Goal: Navigation & Orientation: Find specific page/section

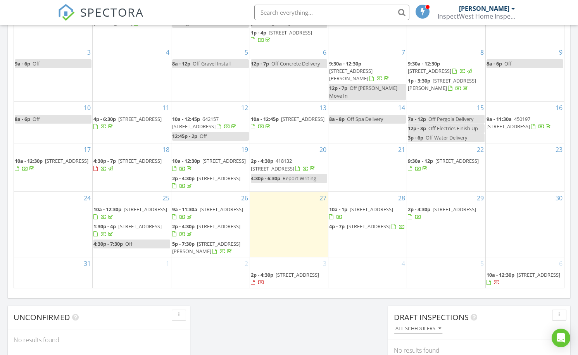
scroll to position [411, 0]
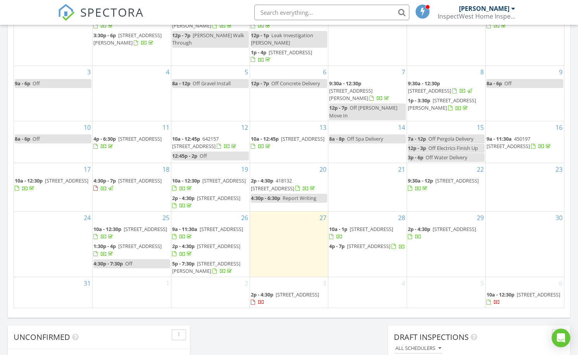
click at [354, 226] on span "346 Covecreek Cir NE, Calgary T3K 0J6" at bounding box center [371, 229] width 43 height 7
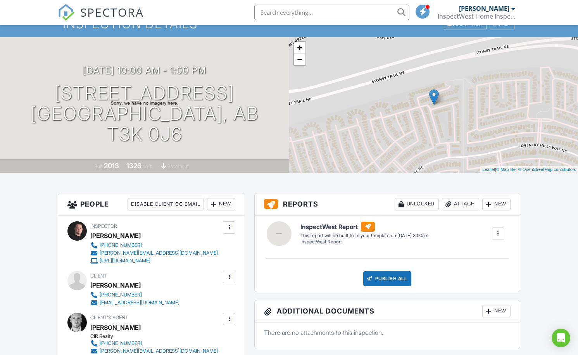
scroll to position [45, 0]
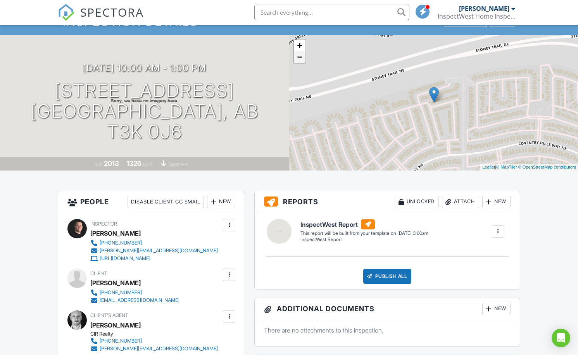
click at [301, 58] on link "−" at bounding box center [300, 57] width 12 height 12
click at [300, 57] on link "−" at bounding box center [300, 57] width 12 height 12
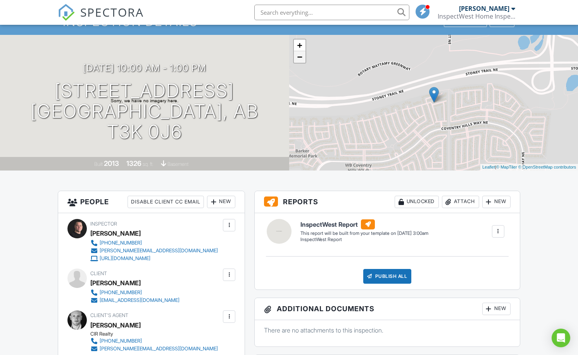
click at [301, 58] on link "−" at bounding box center [300, 57] width 12 height 12
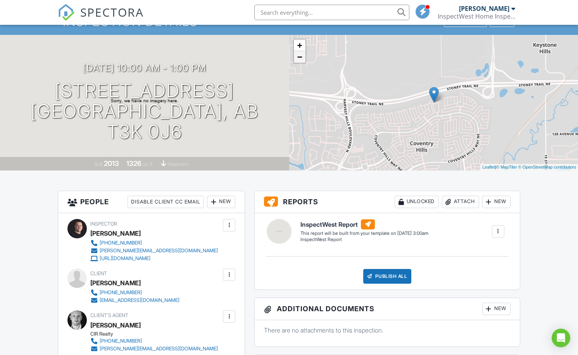
click at [301, 58] on link "−" at bounding box center [300, 57] width 12 height 12
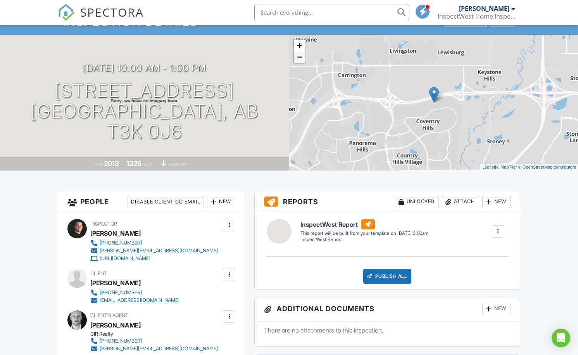
click at [301, 58] on link "−" at bounding box center [300, 57] width 12 height 12
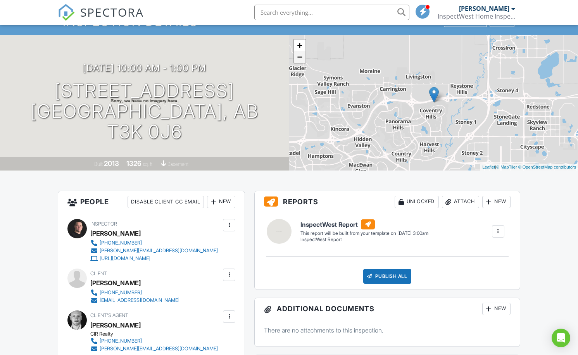
click at [301, 59] on link "−" at bounding box center [300, 57] width 12 height 12
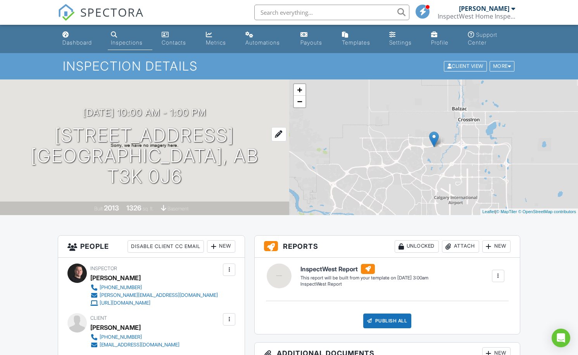
scroll to position [0, 0]
click at [209, 43] on div "Metrics" at bounding box center [216, 42] width 20 height 7
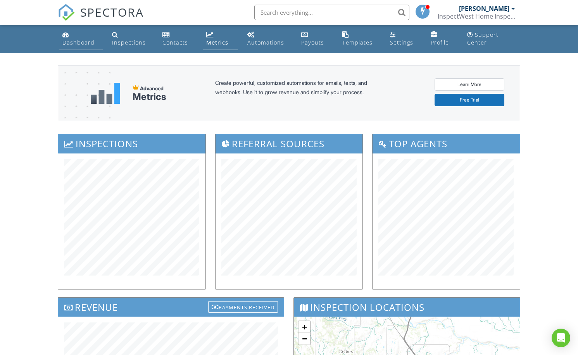
click at [76, 41] on div "Dashboard" at bounding box center [78, 42] width 32 height 7
